Goal: Use online tool/utility: Use online tool/utility

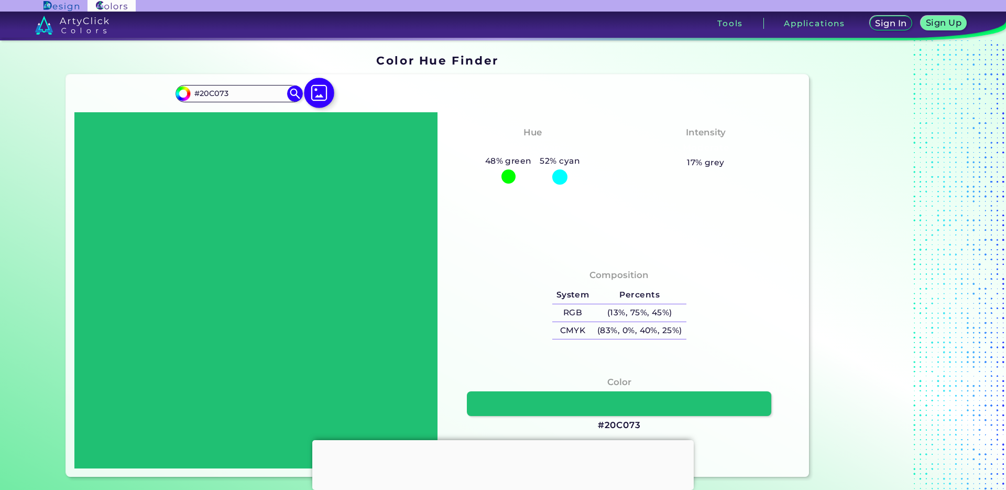
click at [318, 91] on img at bounding box center [319, 93] width 30 height 30
click at [0, 0] on input "file" at bounding box center [0, 0] width 0 height 0
click at [307, 95] on img at bounding box center [319, 93] width 30 height 30
click at [0, 0] on input "file" at bounding box center [0, 0] width 0 height 0
type input "#162e32"
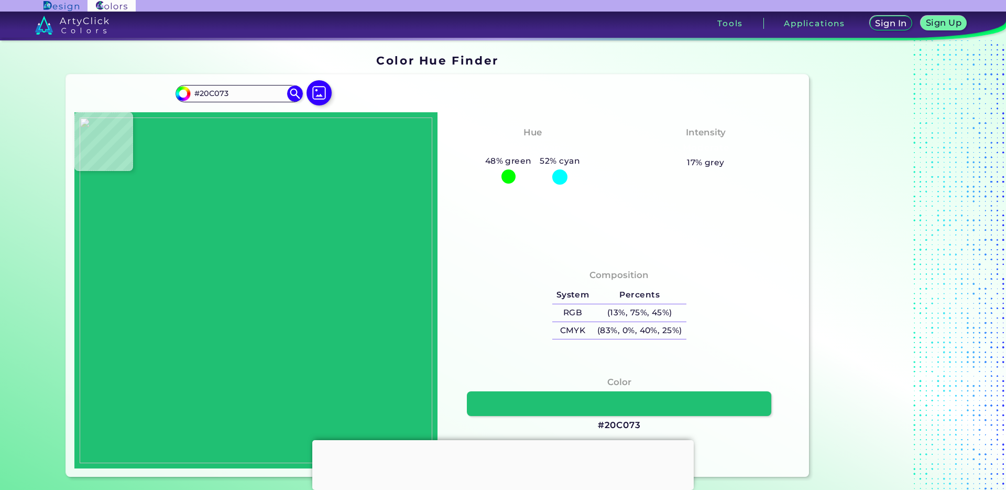
type input "#162E32"
type input "#1f522f"
type input "#1F522F"
type input "#173334"
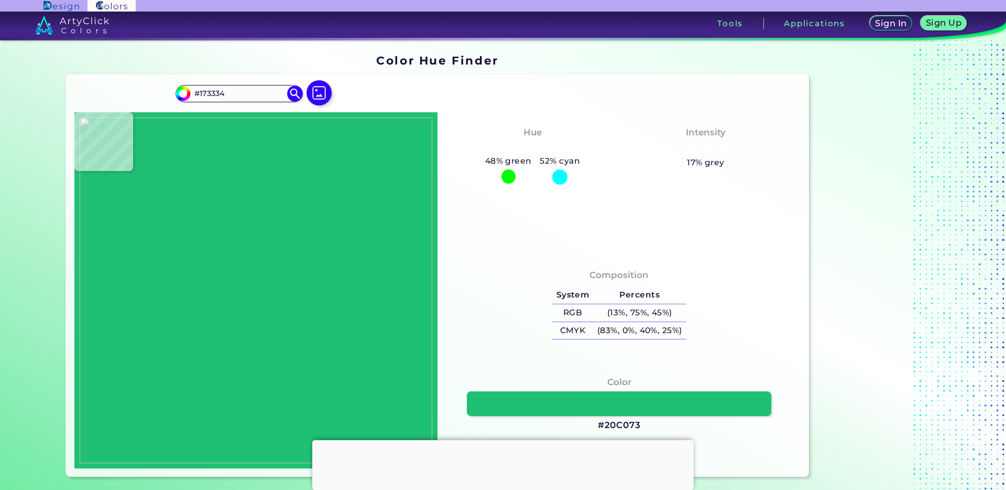
type input "#1a3838"
type input "#1A3838"
type input "#1c3d36"
type input "#1C3D36"
type input "#1d3d3b"
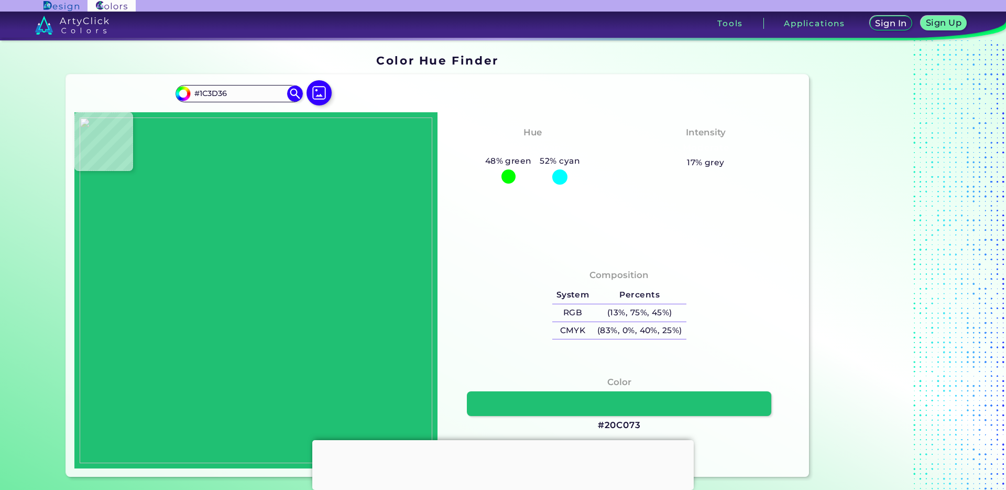
type input "#1D3D3B"
type input "#1c3e3b"
type input "#1C3E3B"
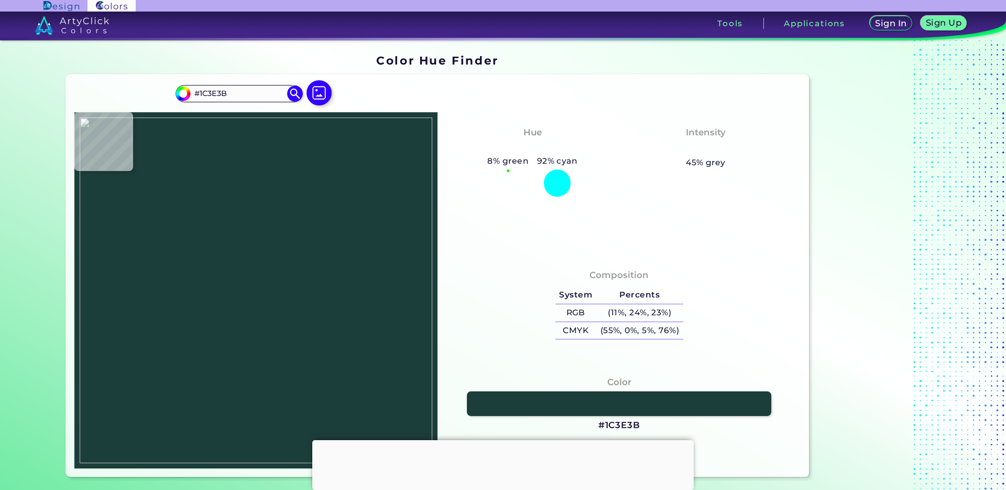
type input "#224d46"
type input "#224D46"
type input "#276247"
type input "#55857b"
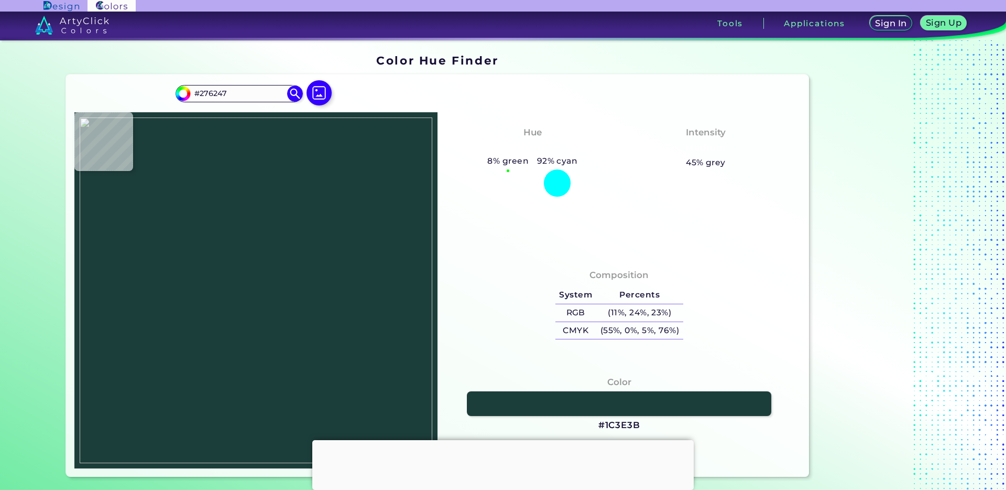
type input "#55857B"
type input "#377f6f"
type input "#377F6F"
type input "#2e6c5d"
type input "#2E6C5D"
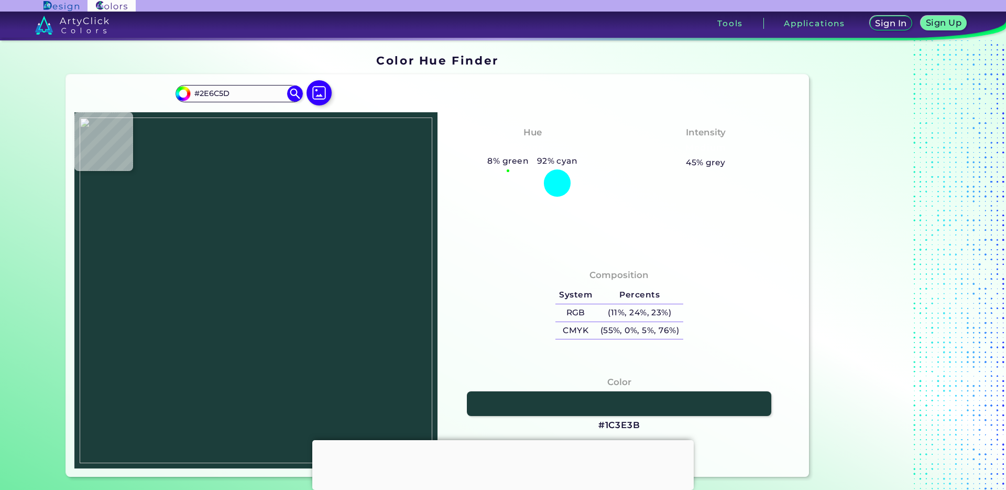
type input "#599385"
type input "#49b59e"
type input "#49B59E"
type input "#223e41"
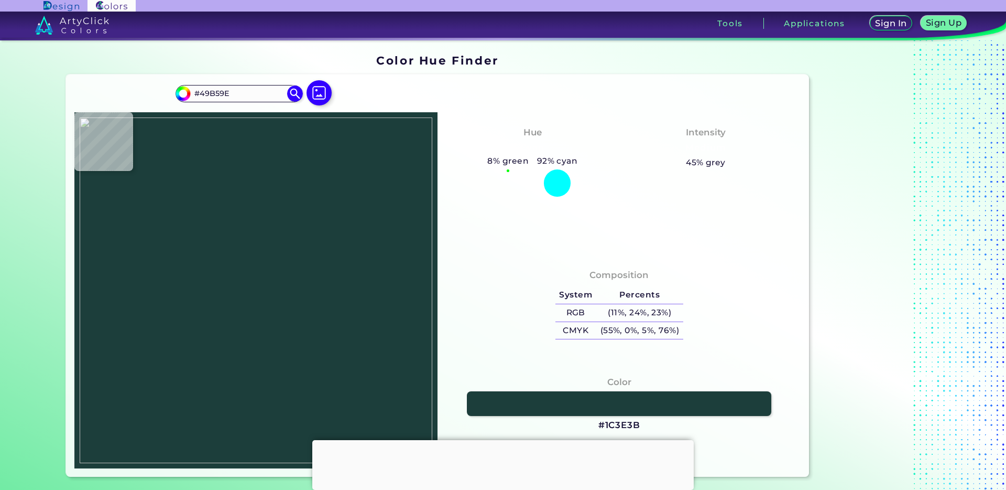
type input "#223E41"
type input "#192a31"
type input "#192A31"
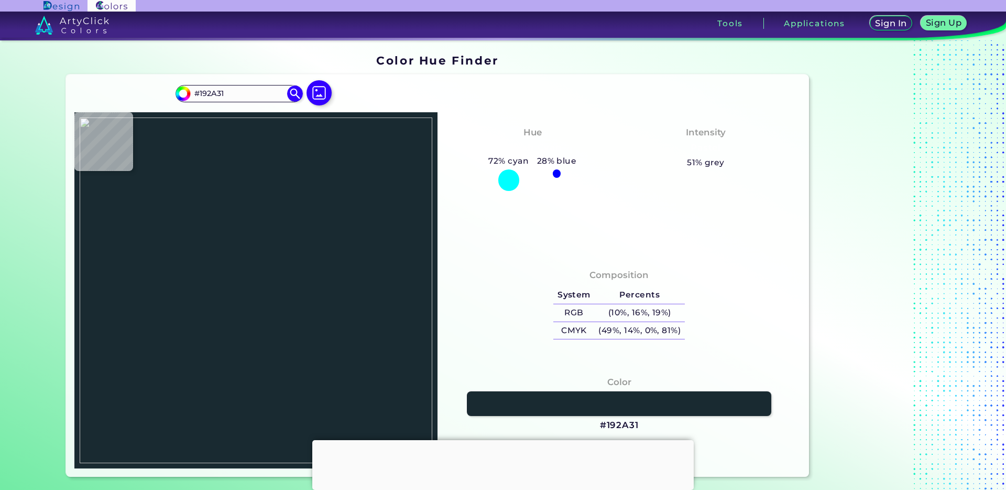
type input "#5cc483"
type input "#5CC483"
type input "#d0fe9d"
type input "#D0FE9D"
type input "#83e9d7"
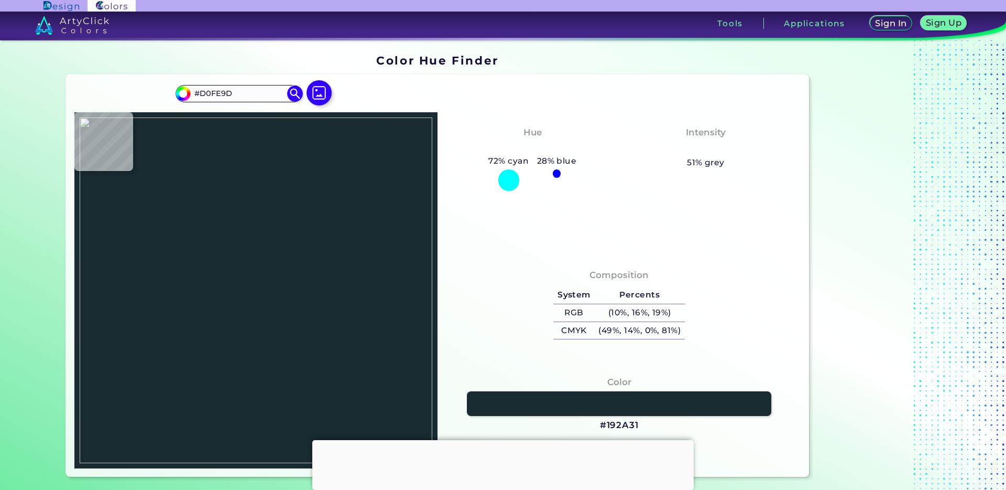
type input "#83E9D7"
type input "#45b78d"
type input "#45B78D"
type input "#387d60"
type input "#387D60"
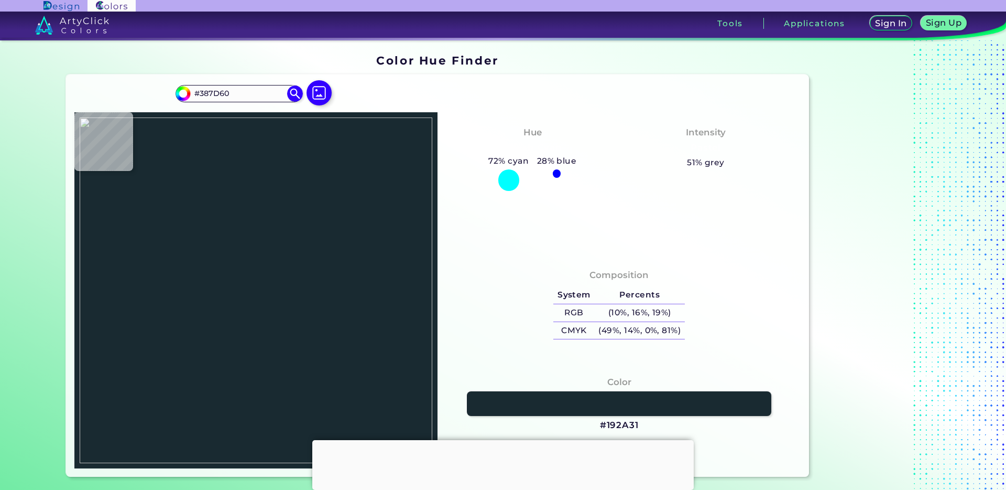
type input "#33806e"
type input "#33806E"
type input "#1d3d3a"
type input "#1D3D3A"
type input "#4cc69f"
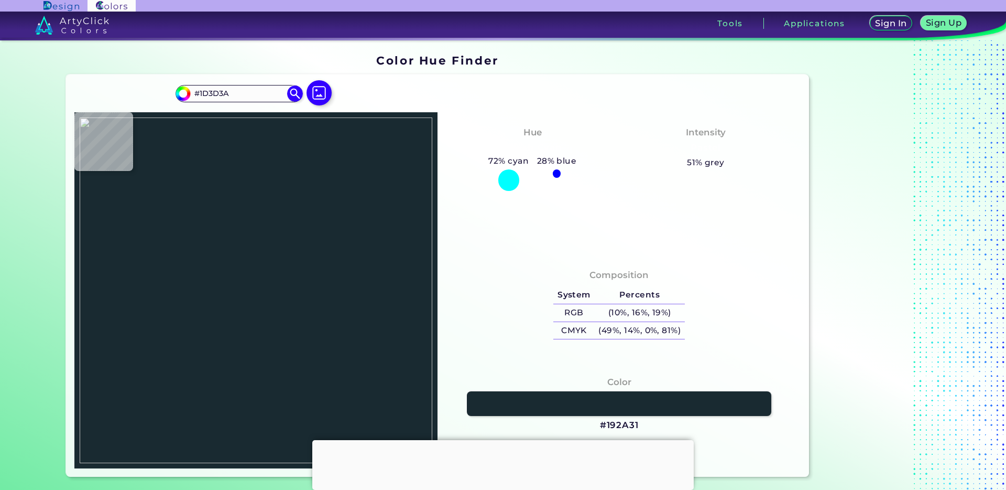
type input "#4CC69F"
type input "#5ea07b"
type input "#5EA07B"
type input "#41bc7d"
type input "#41BC7D"
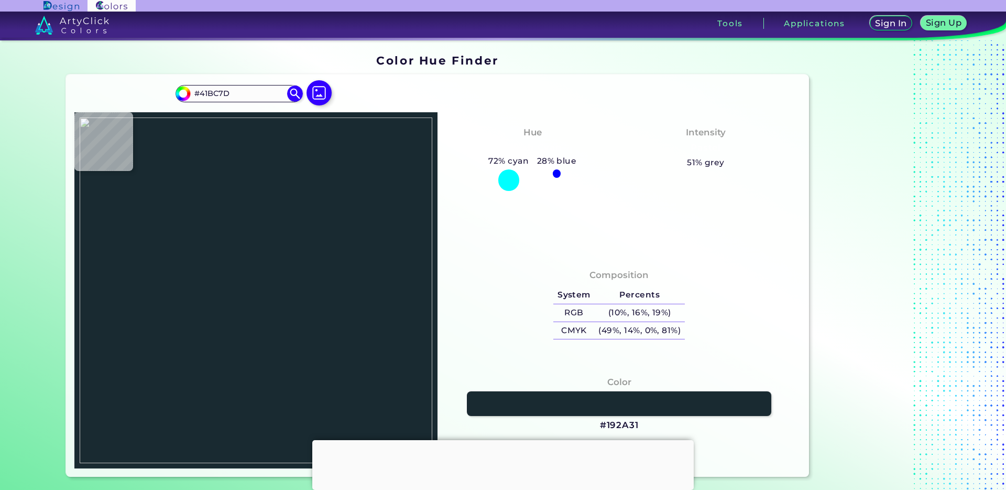
type input "#43c177"
type input "#43C177"
type input "#41c772"
type input "#41C772"
type input "#43cd6d"
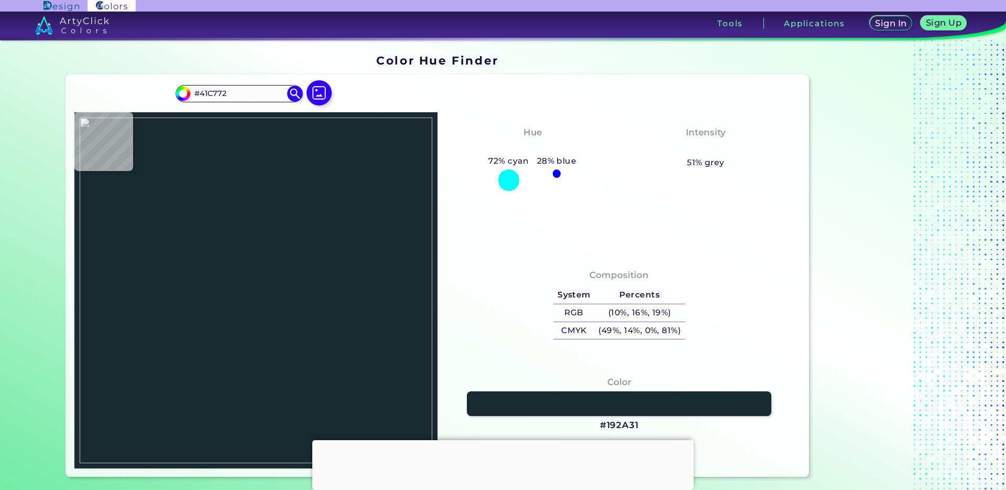
type input "#43CD6D"
type input "#fdfdfd"
type input "#FDFDFD"
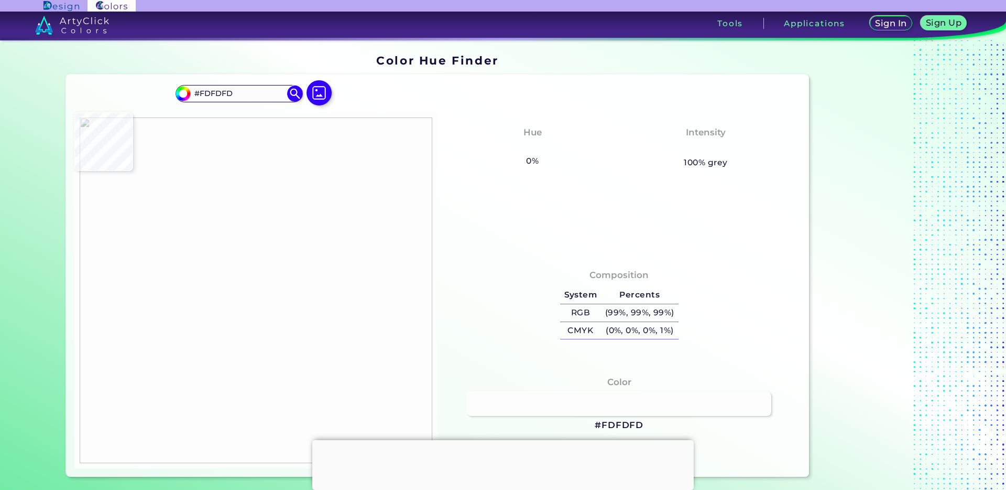
type input "#fefefe"
type input "#FEFEFE"
type input "#ffffff"
type input "#FFFFFF"
type input "#fefefe"
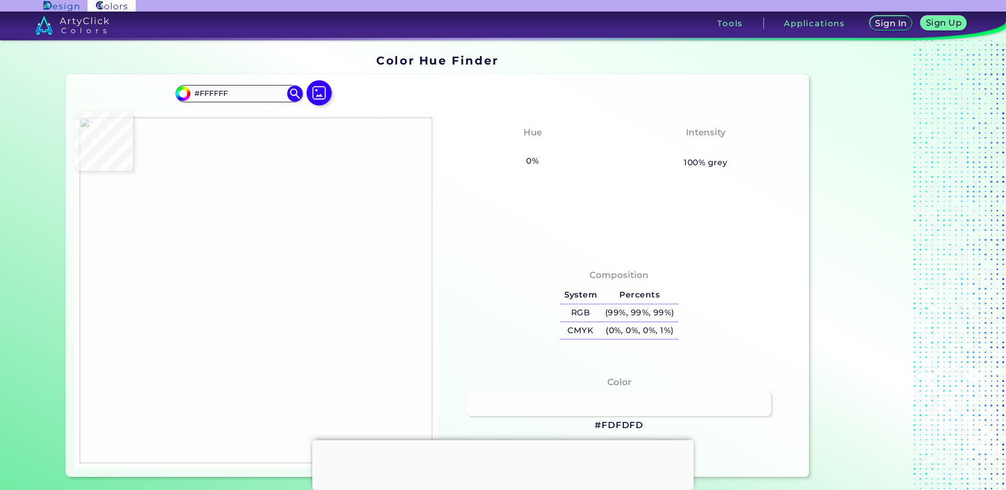
type input "#FEFEFE"
type input "#ffffff"
type input "#FFFFFF"
type input "#fefefe"
type input "#FEFEFE"
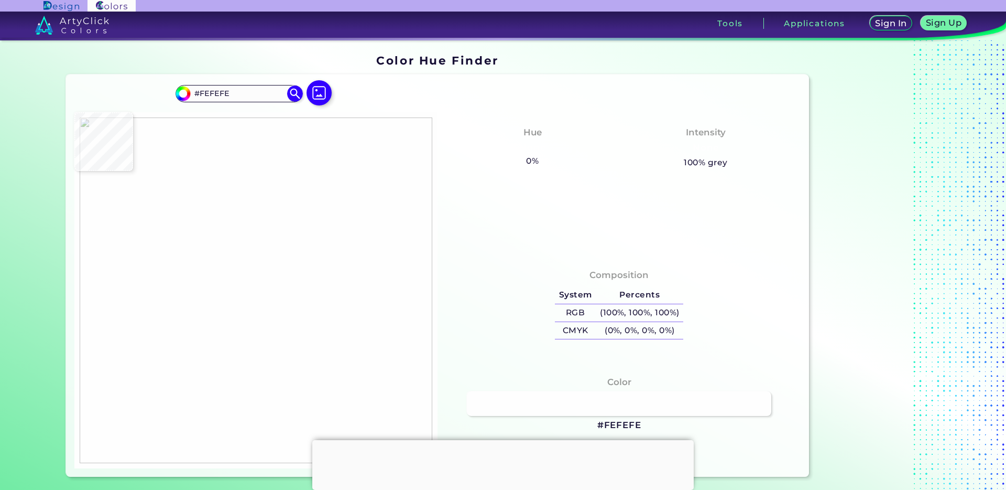
type input "#ffffff"
type input "#FFFFFF"
type input "#fefefe"
type input "#FEFEFE"
type input "#fcfcfc"
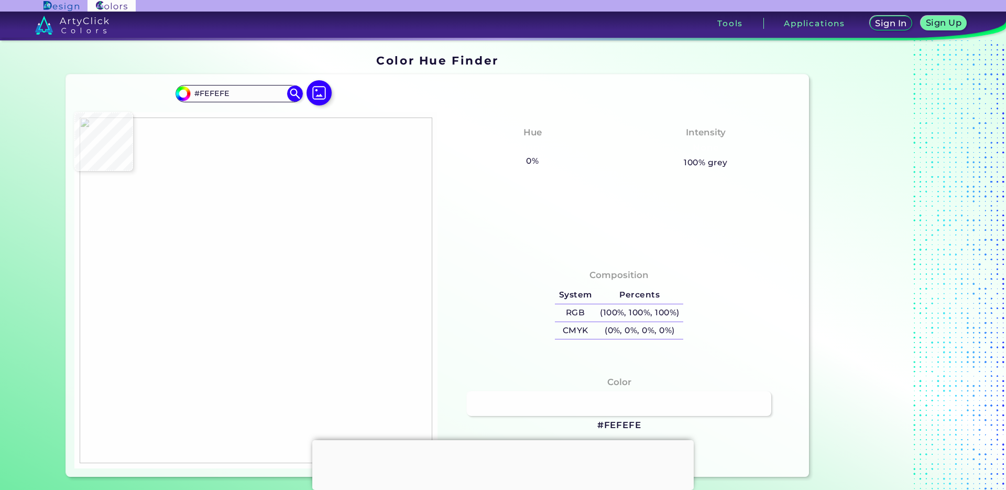
type input "#FCFCFC"
type input "#f8f8f8"
type input "#F8F8F8"
type input "#f6f6f6"
type input "#F6F6F6"
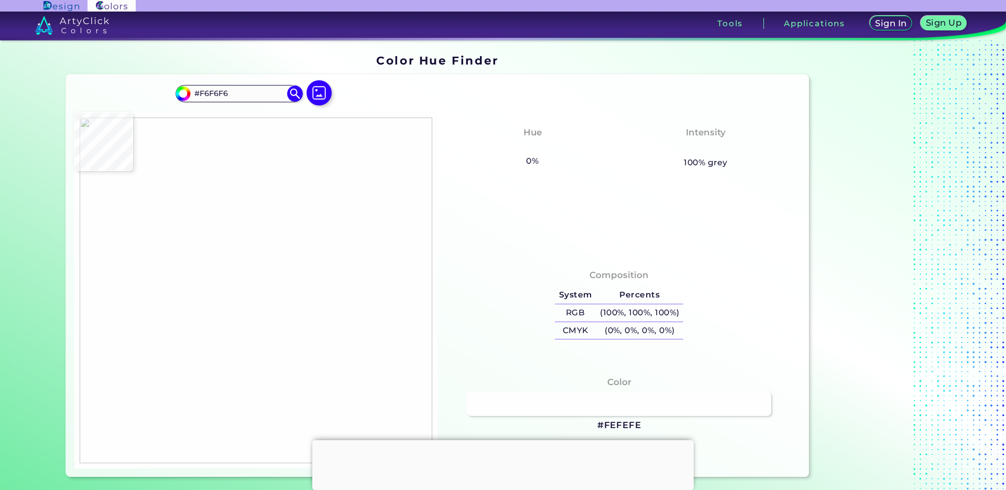
type input "#f7f7f7"
type input "#F7F7F7"
type input "#f6f6f6"
type input "#F6F6F6"
type input "#f7f7f7"
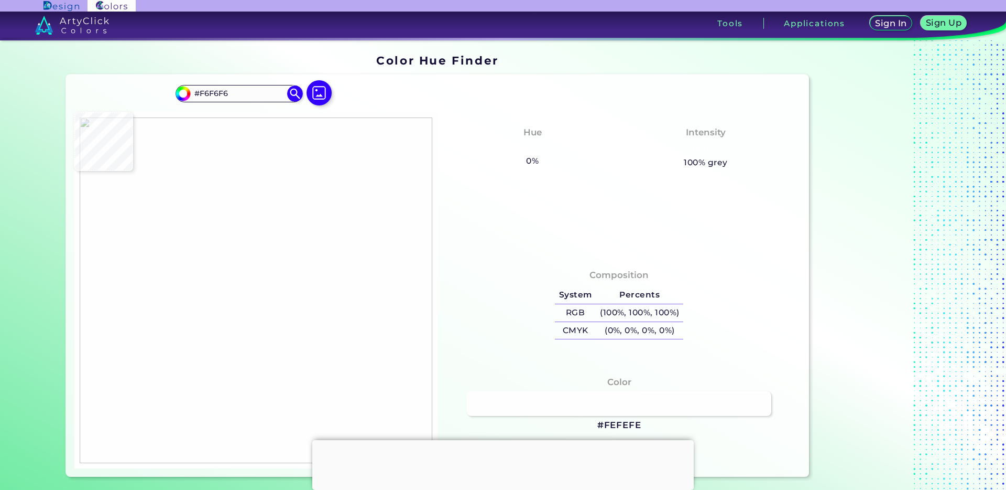
type input "#F7F7F7"
type input "#f6f8f7"
type input "#F6F8F7"
type input "#f6f7f7"
type input "#F6F7F7"
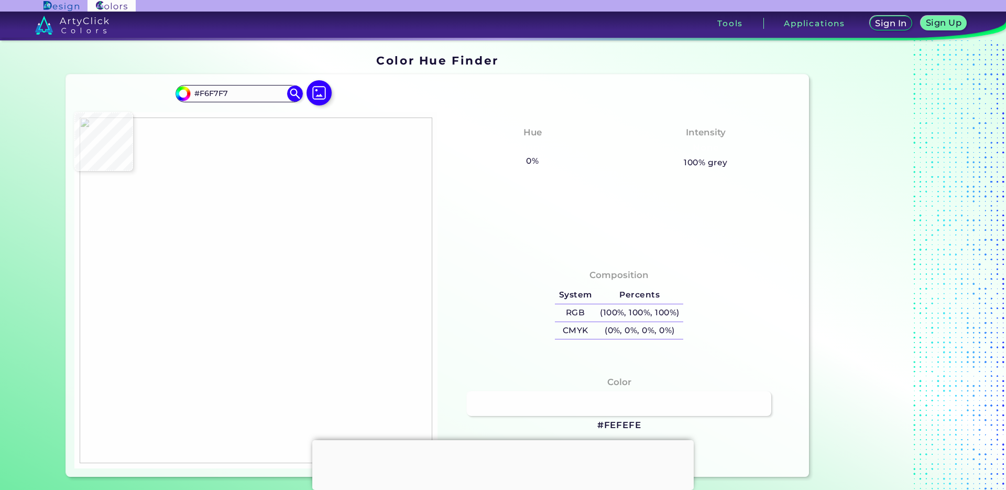
type input "#f6f6f6"
type input "#F6F6F6"
type input "#f7f7f7"
type input "#F7F7F7"
type input "#fcfcfb"
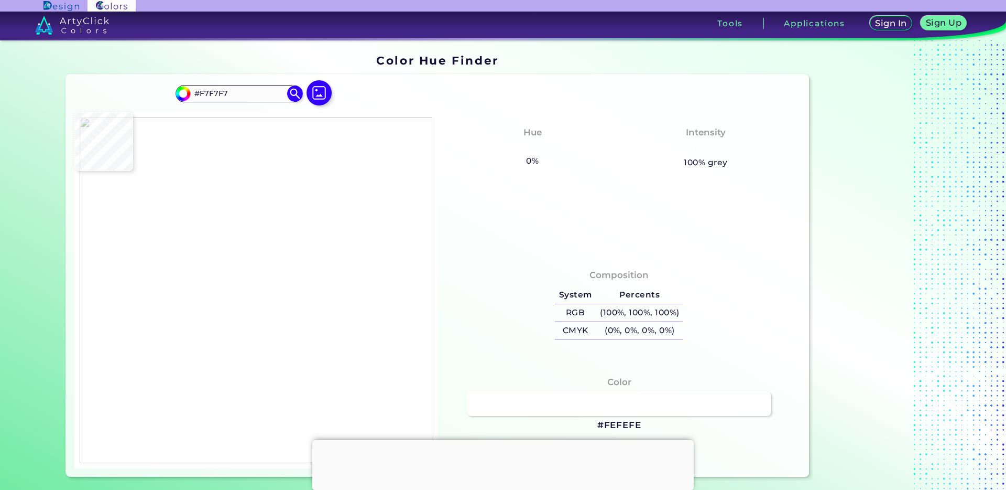
type input "#FCFCFB"
type input "#fbfdfa"
type input "#FBFDFA"
type input "#3dcf67"
type input "#3DCF67"
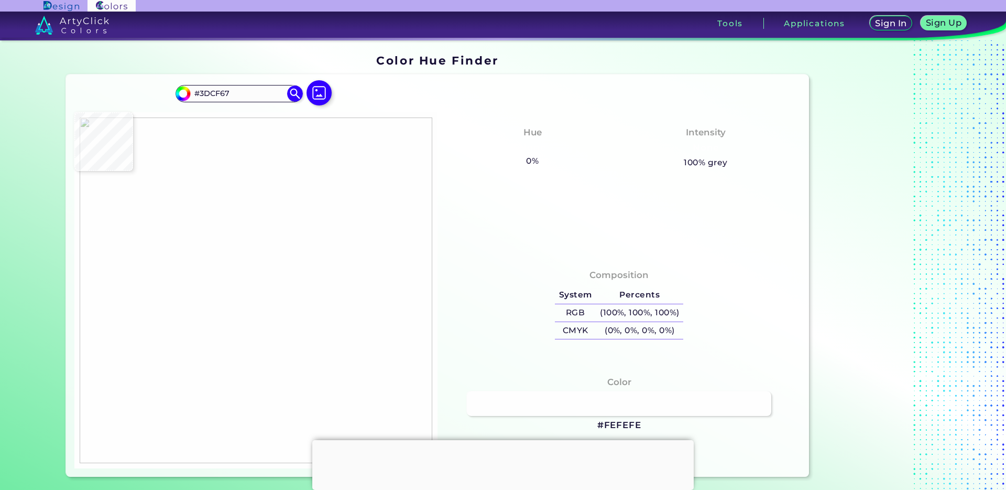
type input "#43ce69"
type input "#43CE69"
type input "#44ce6a"
type input "#44CE6A"
type input "#44cf6a"
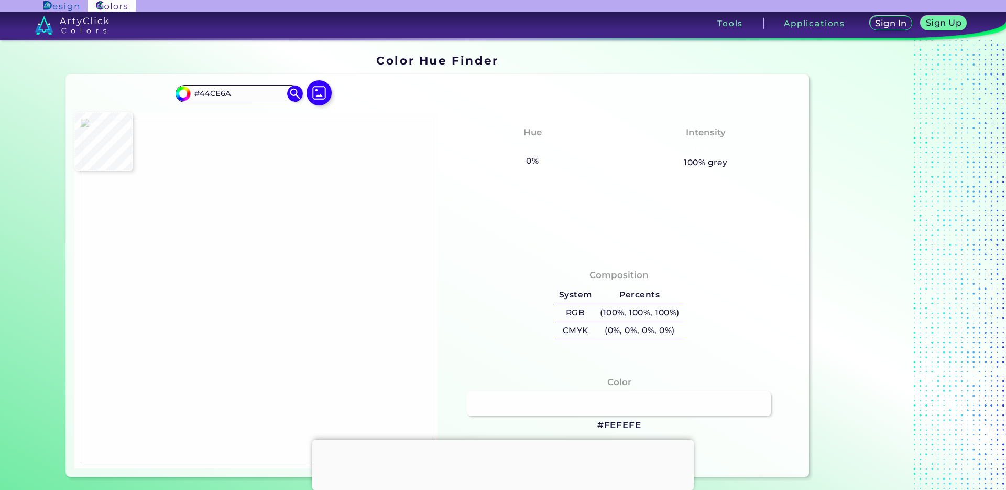
type input "#44CF6A"
type input "#42d267"
type input "#42D267"
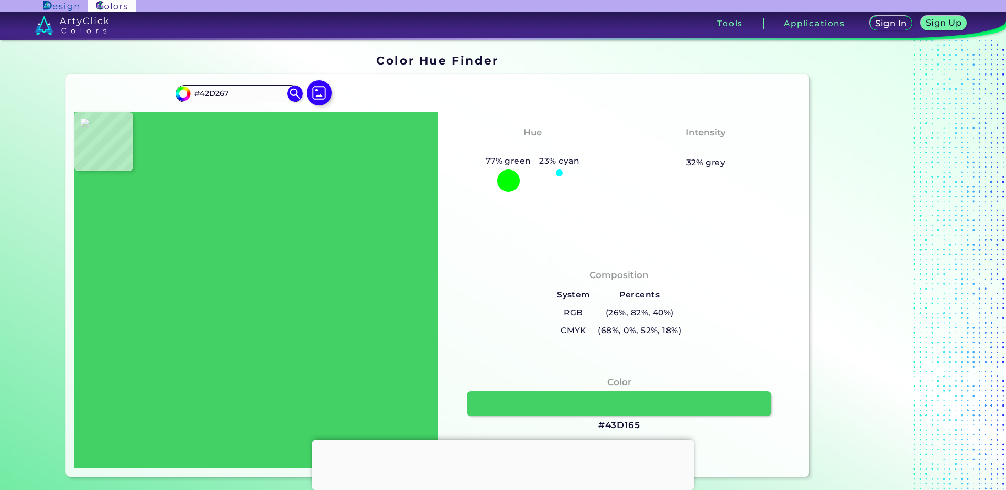
type input "#43d165"
type input "#43D165"
type input "#46d466"
type input "#46D466"
type input "#45d365"
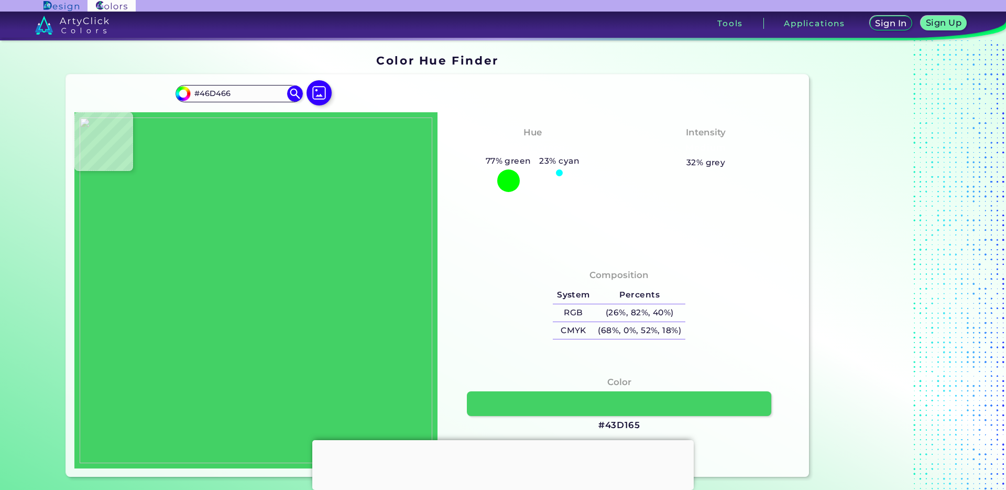
type input "#45D365"
type input "#46d468"
type input "#46D468"
type input "#45d267"
type input "#45D267"
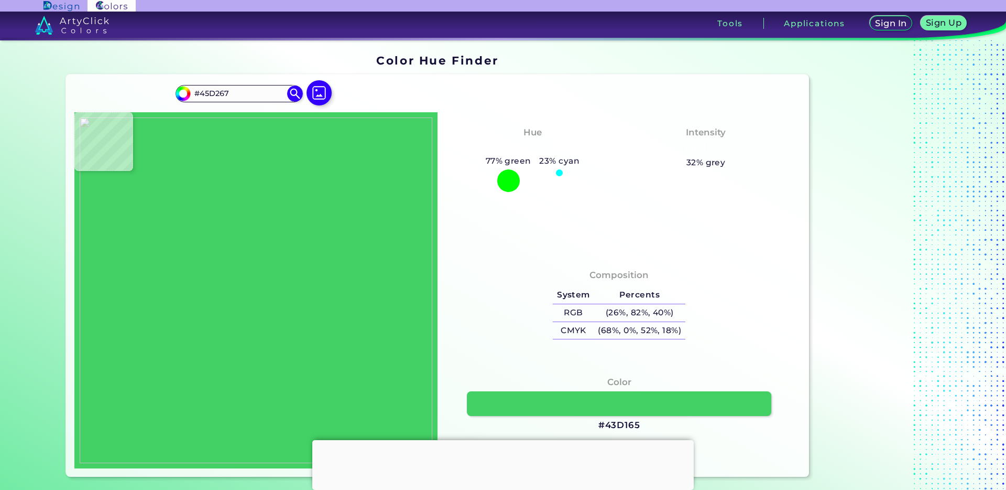
type input "#45d269"
type input "#45D269"
type input "#43d067"
type input "#43D067"
type input "#42cf66"
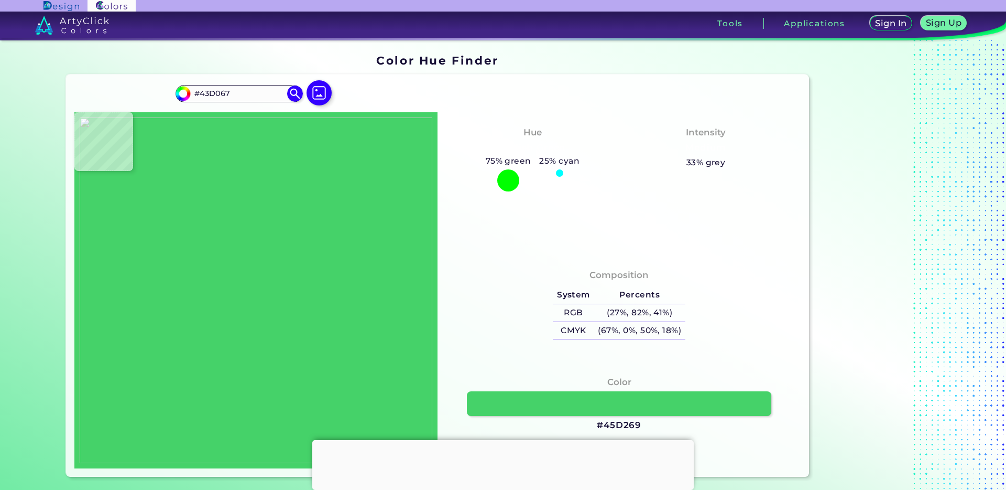
type input "#42CF66"
click at [256, 273] on img at bounding box center [256, 289] width 353 height 345
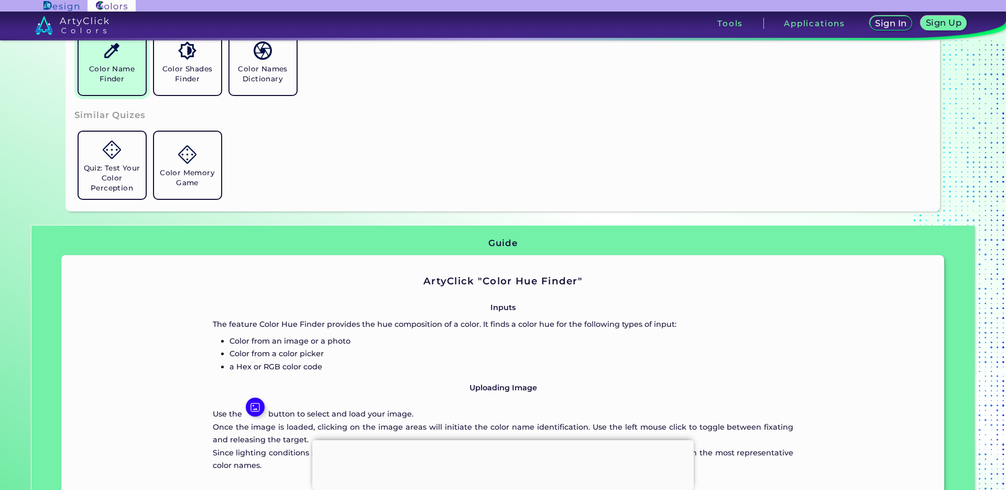
scroll to position [481, 0]
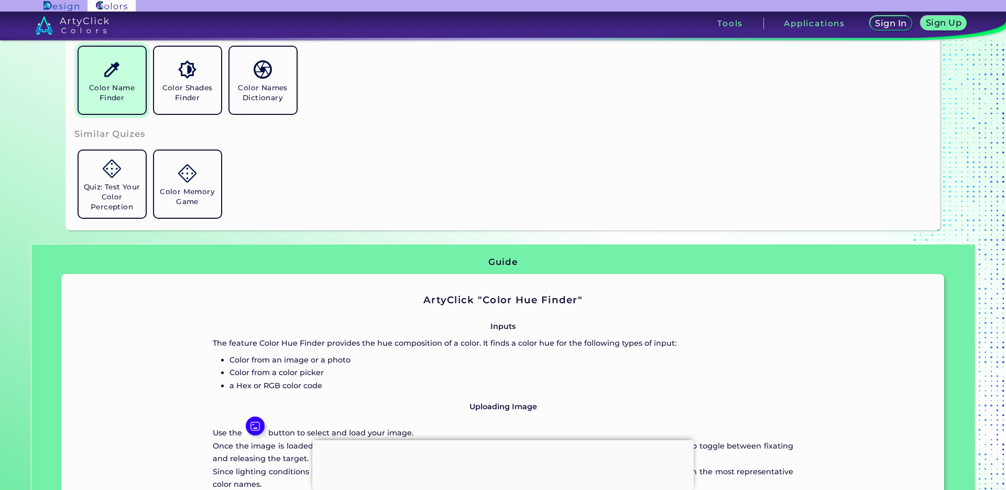
click at [110, 97] on h5 "Color Name Finder" at bounding box center [112, 93] width 59 height 20
